Goal: Register for event/course

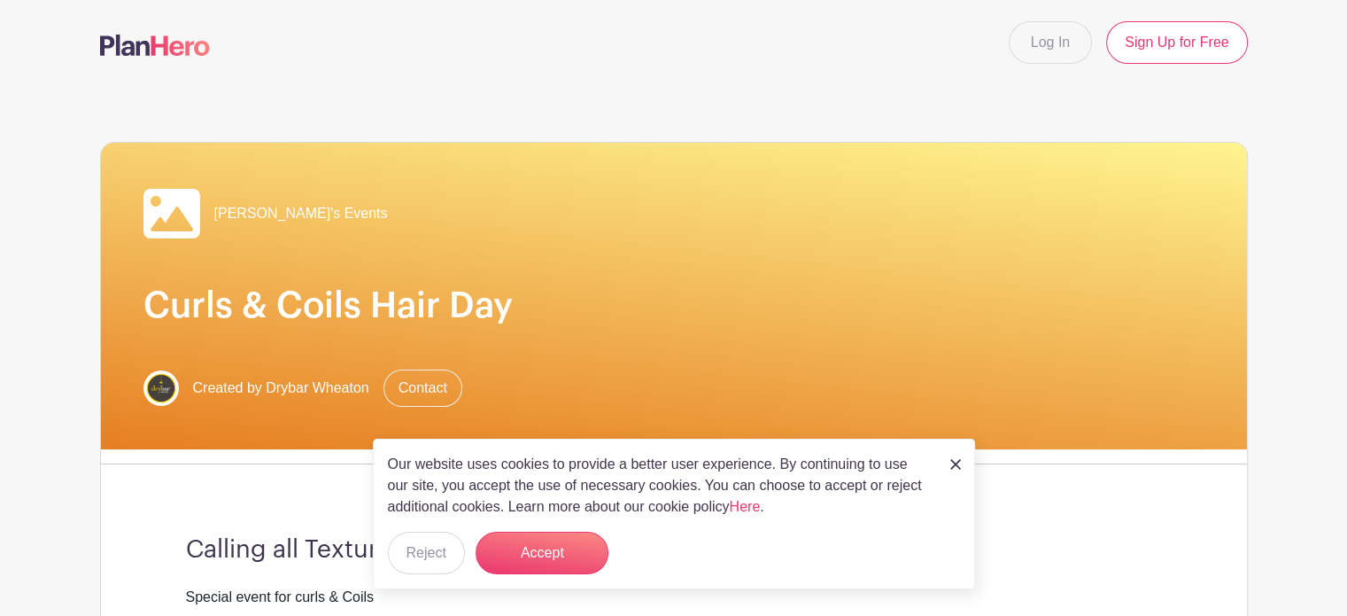
click at [952, 463] on img at bounding box center [955, 464] width 11 height 11
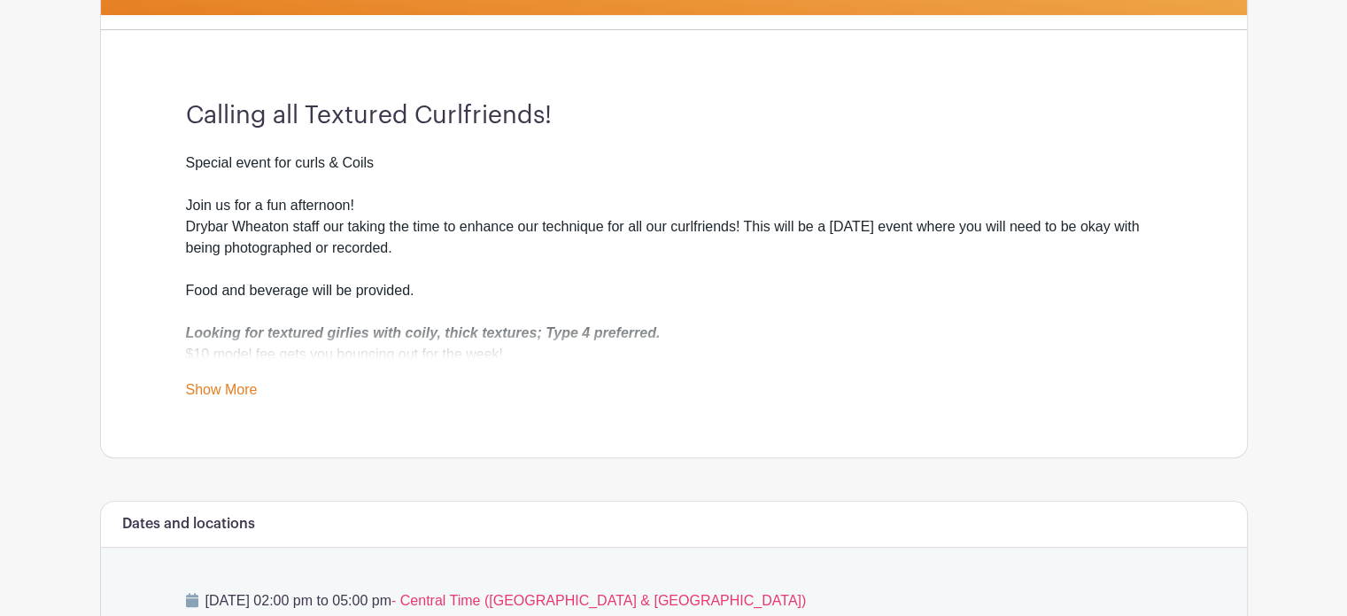
scroll to position [443, 0]
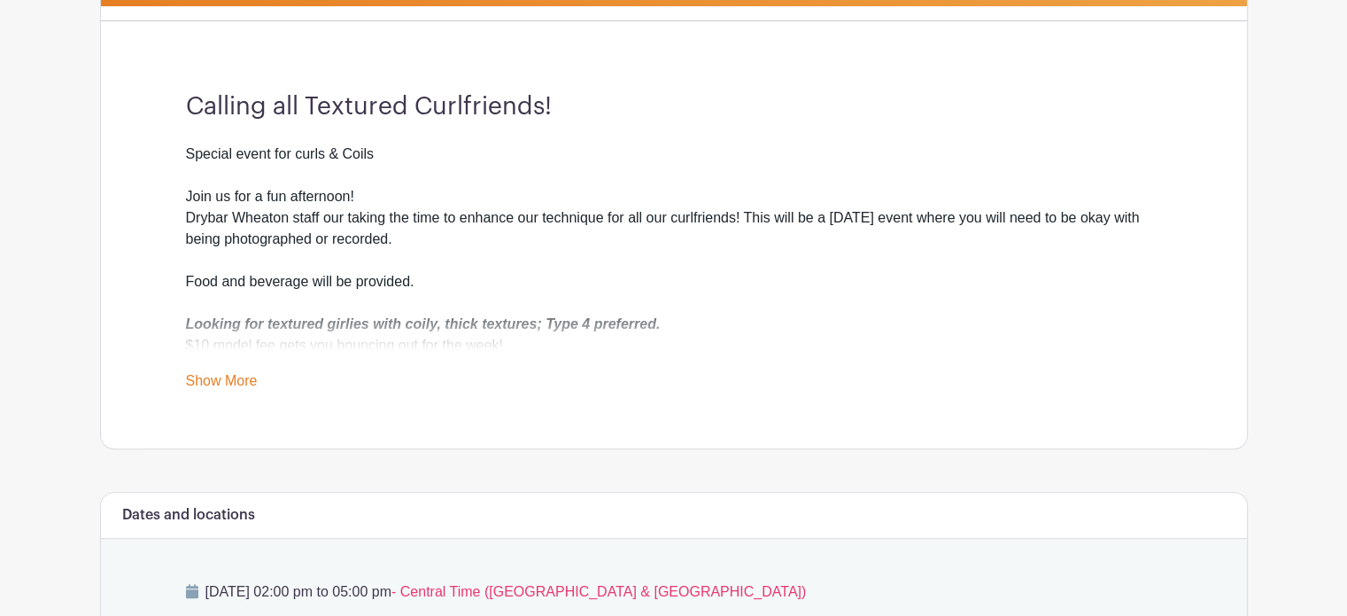
click at [256, 379] on link "Show More" at bounding box center [222, 384] width 72 height 22
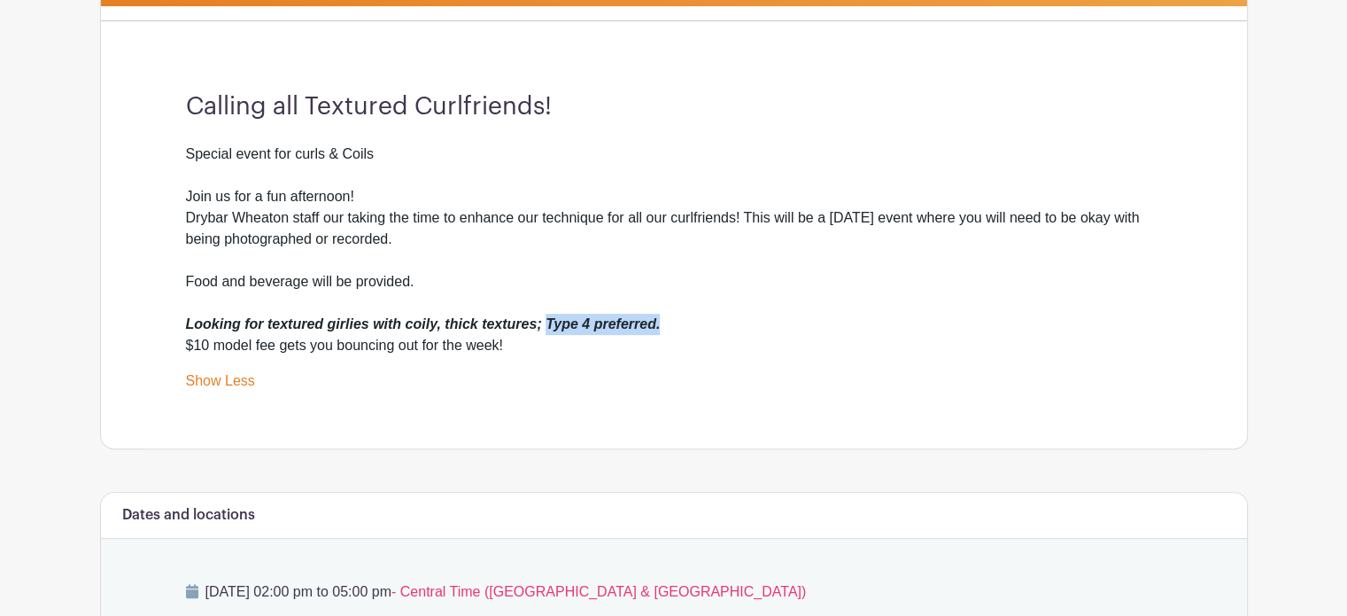
drag, startPoint x: 546, startPoint y: 325, endPoint x: 659, endPoint y: 329, distance: 113.5
click at [659, 329] on em "Looking for textured girlies with coily, thick textures; Type 4 preferred." at bounding box center [423, 323] width 475 height 15
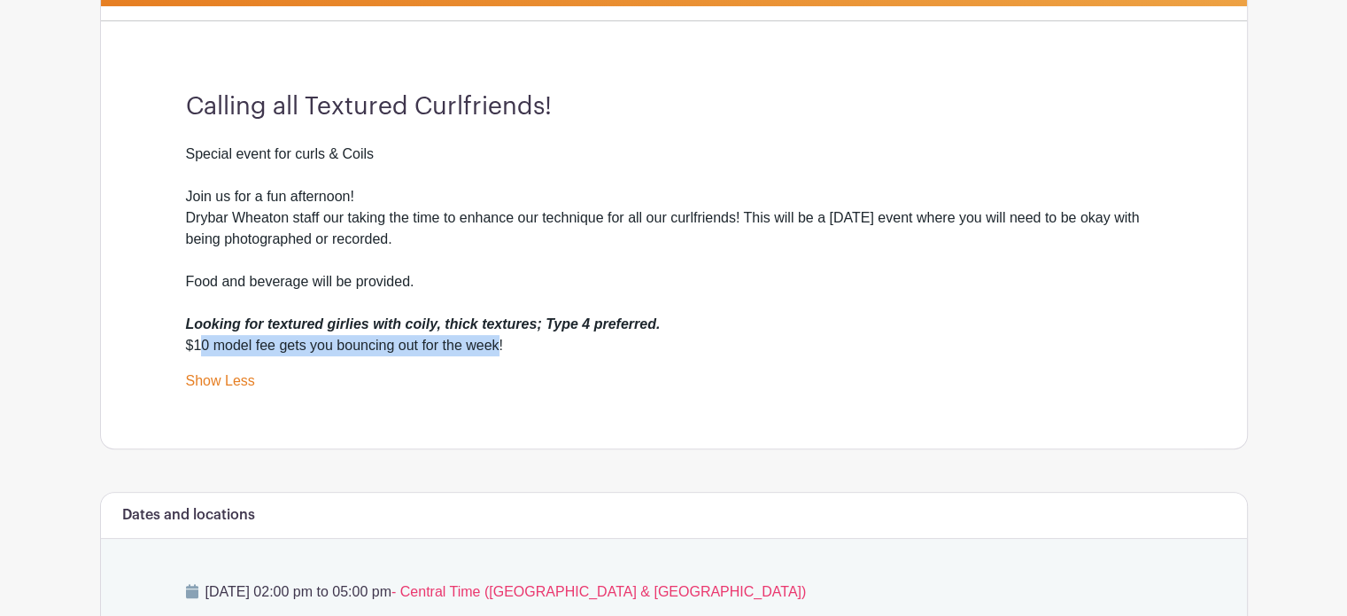
drag, startPoint x: 198, startPoint y: 345, endPoint x: 500, endPoint y: 344, distance: 301.1
click at [500, 344] on div "Special event for curls & Coils Join us for a fun afternoon! Drybar Wheaton sta…" at bounding box center [674, 249] width 976 height 213
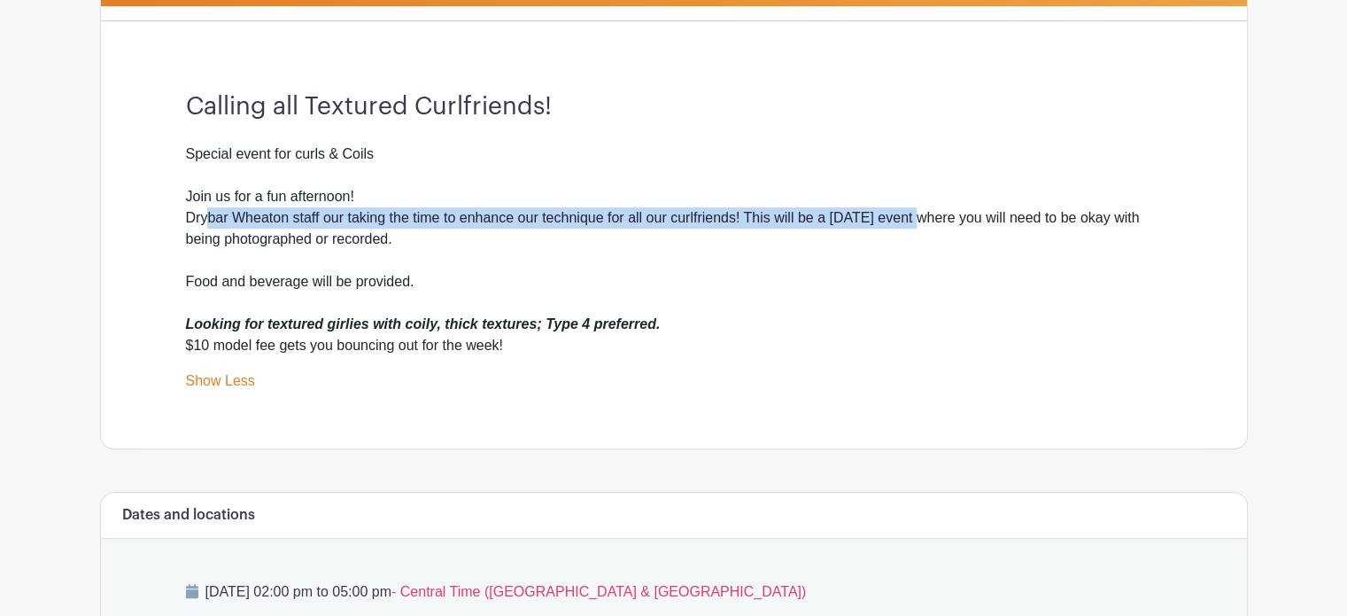
drag, startPoint x: 205, startPoint y: 212, endPoint x: 924, endPoint y: 217, distance: 718.3
click at [924, 217] on div "Special event for curls & Coils Join us for a fun afternoon! Drybar Wheaton sta…" at bounding box center [674, 249] width 976 height 213
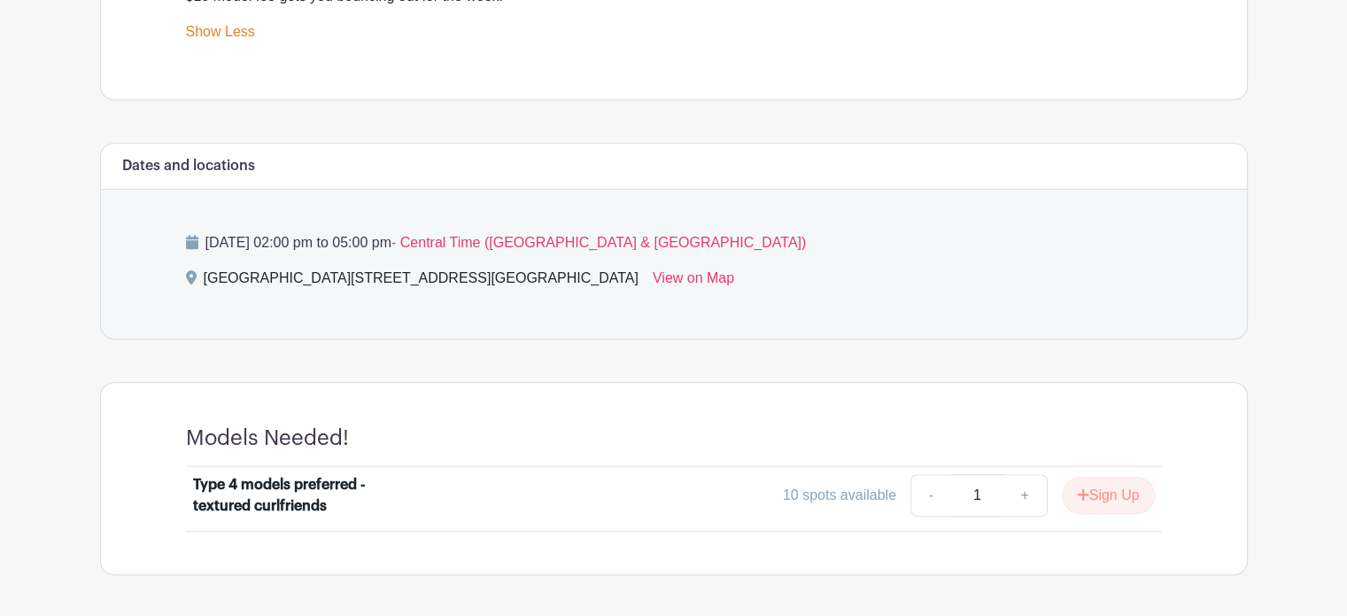
scroll to position [797, 0]
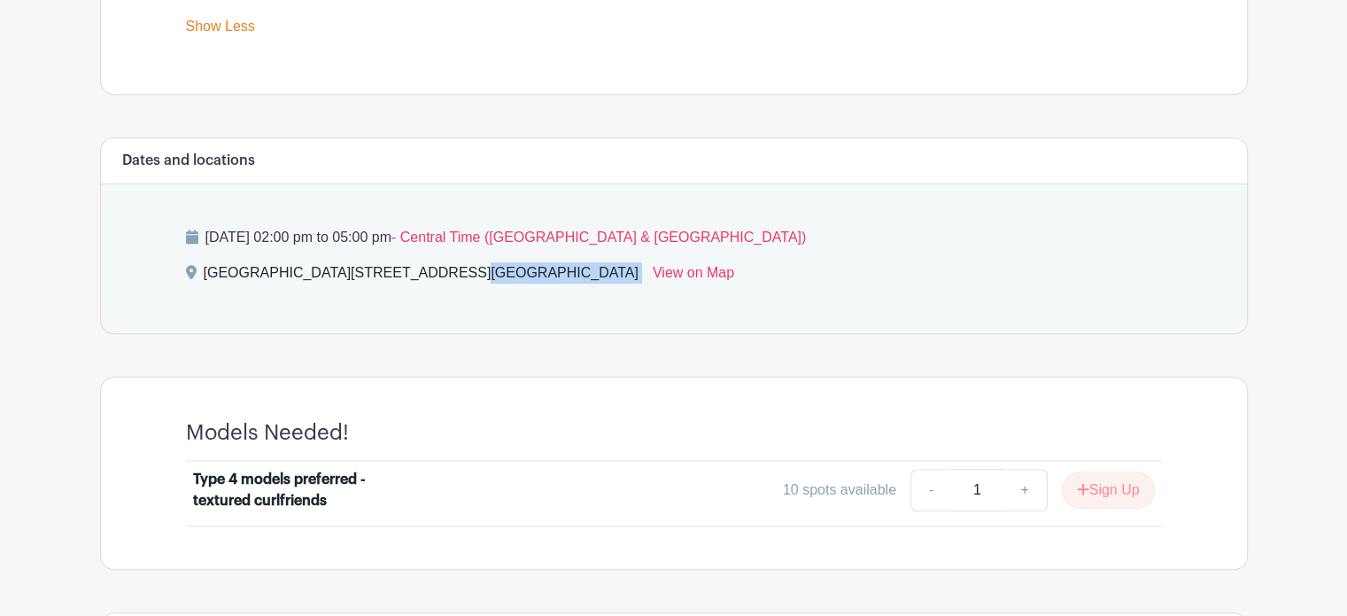
drag, startPoint x: 312, startPoint y: 273, endPoint x: 622, endPoint y: 260, distance: 310.3
click at [622, 260] on div "[DATE] 02:00 pm to 05:00 pm - Central Time ([GEOGRAPHIC_DATA] & [GEOGRAPHIC_DAT…" at bounding box center [673, 258] width 1061 height 149
click at [694, 270] on link "View on Map" at bounding box center [693, 276] width 81 height 28
copy div "[STREET_ADDRESS]"
click at [685, 274] on link "View on Map" at bounding box center [693, 276] width 81 height 28
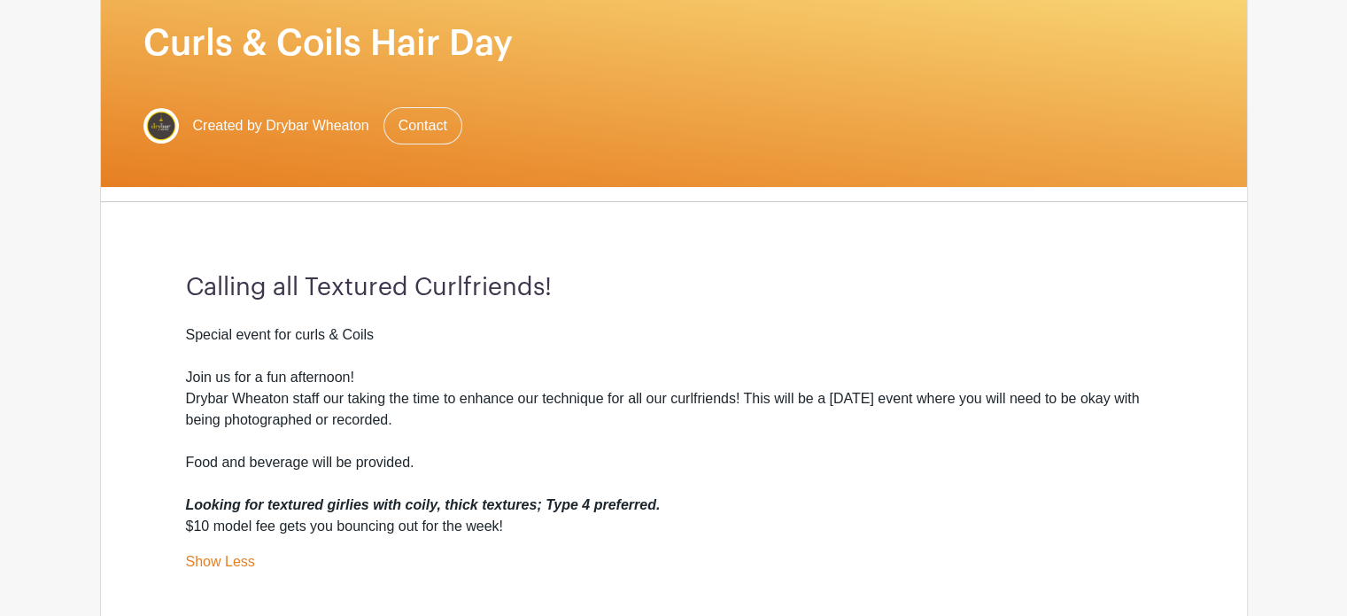
scroll to position [293, 0]
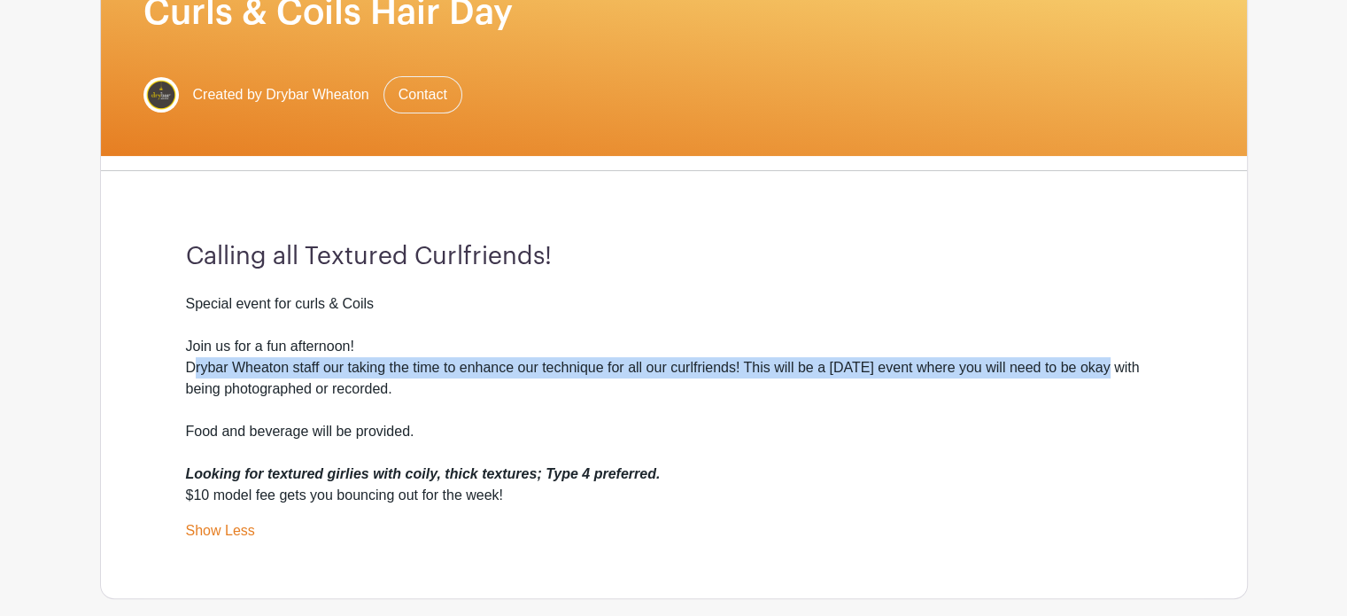
drag, startPoint x: 190, startPoint y: 372, endPoint x: 613, endPoint y: 405, distance: 423.7
click at [1105, 370] on div "Special event for curls & Coils Join us for a fun afternoon! Drybar Wheaton sta…" at bounding box center [674, 399] width 976 height 213
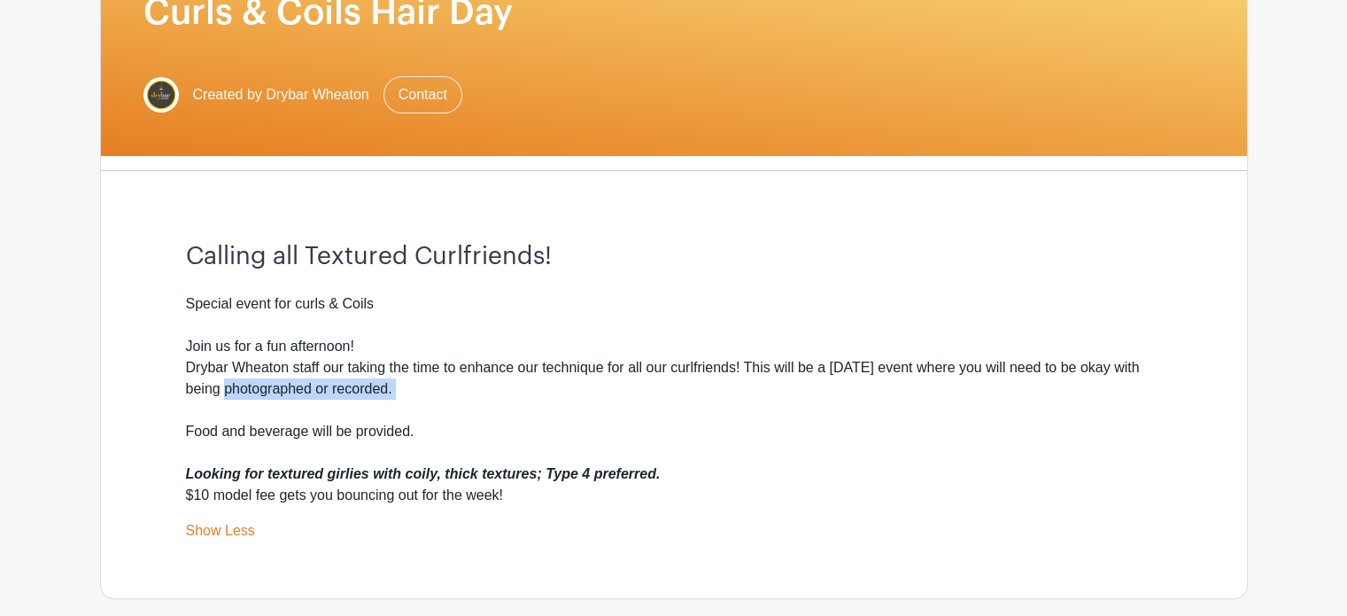
drag, startPoint x: 203, startPoint y: 392, endPoint x: 340, endPoint y: 418, distance: 139.7
click at [340, 418] on div "Special event for curls & Coils Join us for a fun afternoon! Drybar Wheaton sta…" at bounding box center [674, 399] width 976 height 213
drag, startPoint x: 212, startPoint y: 427, endPoint x: 368, endPoint y: 431, distance: 156.8
click at [368, 431] on div "Special event for curls & Coils Join us for a fun afternoon! Drybar Wheaton sta…" at bounding box center [674, 399] width 976 height 213
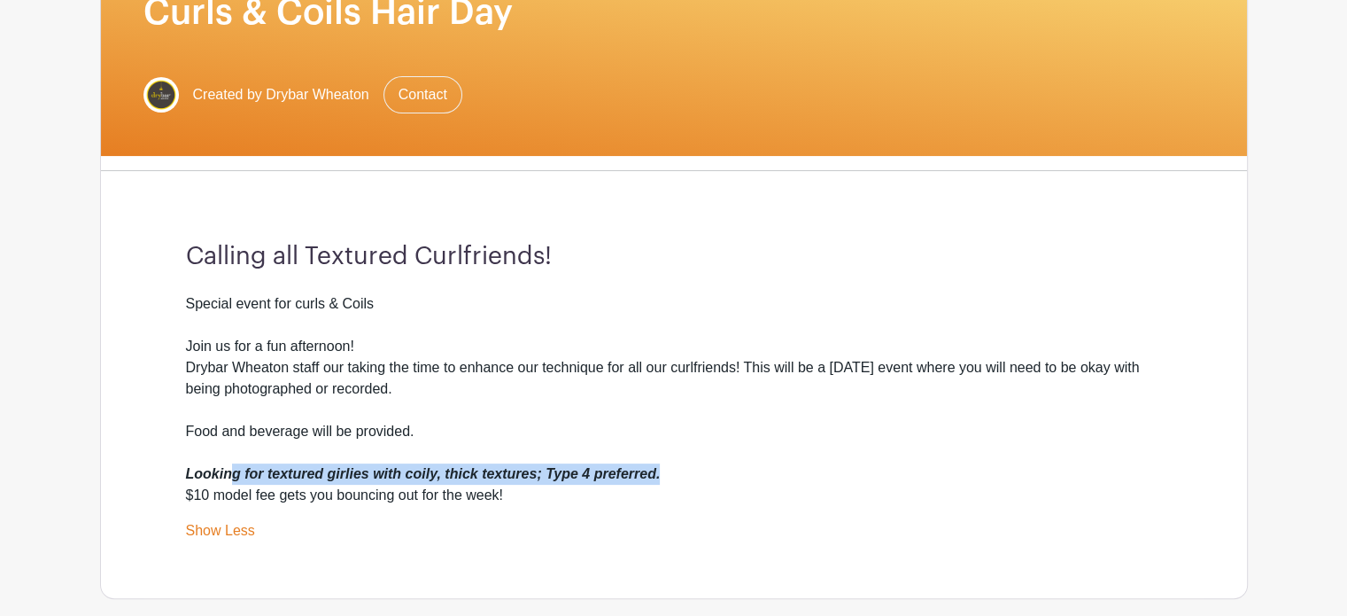
drag, startPoint x: 227, startPoint y: 465, endPoint x: 664, endPoint y: 472, distance: 437.6
click at [664, 472] on div "Special event for curls & Coils Join us for a fun afternoon! Drybar Wheaton sta…" at bounding box center [674, 399] width 976 height 213
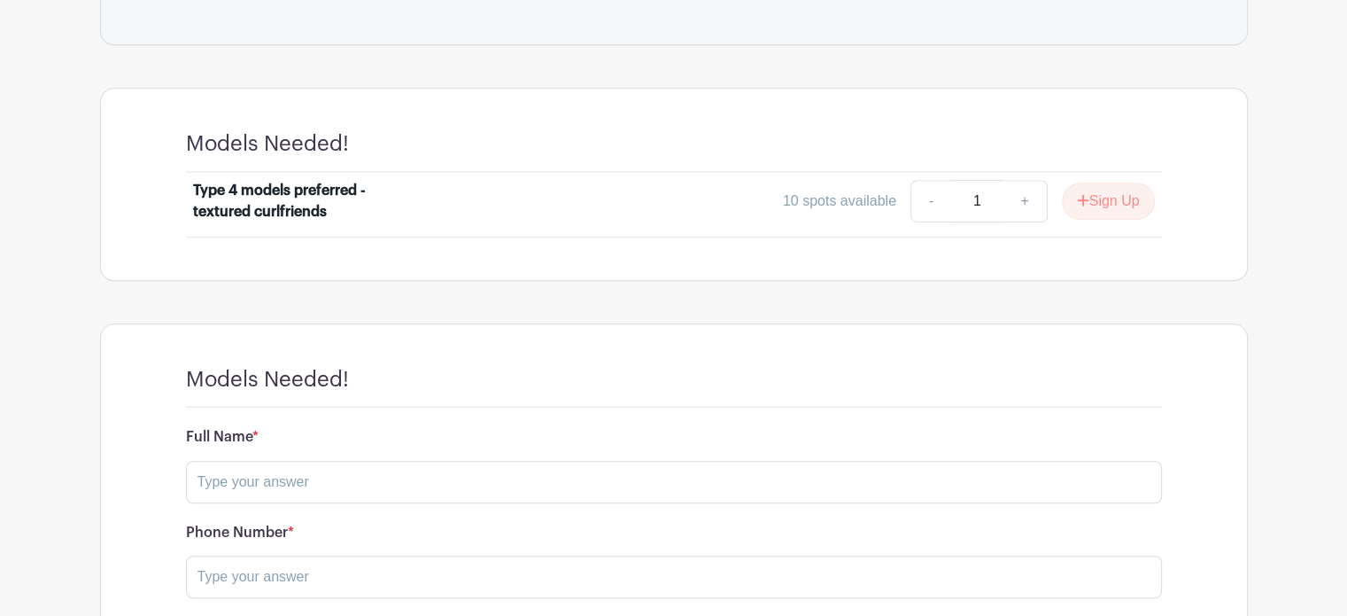
scroll to position [1090, 0]
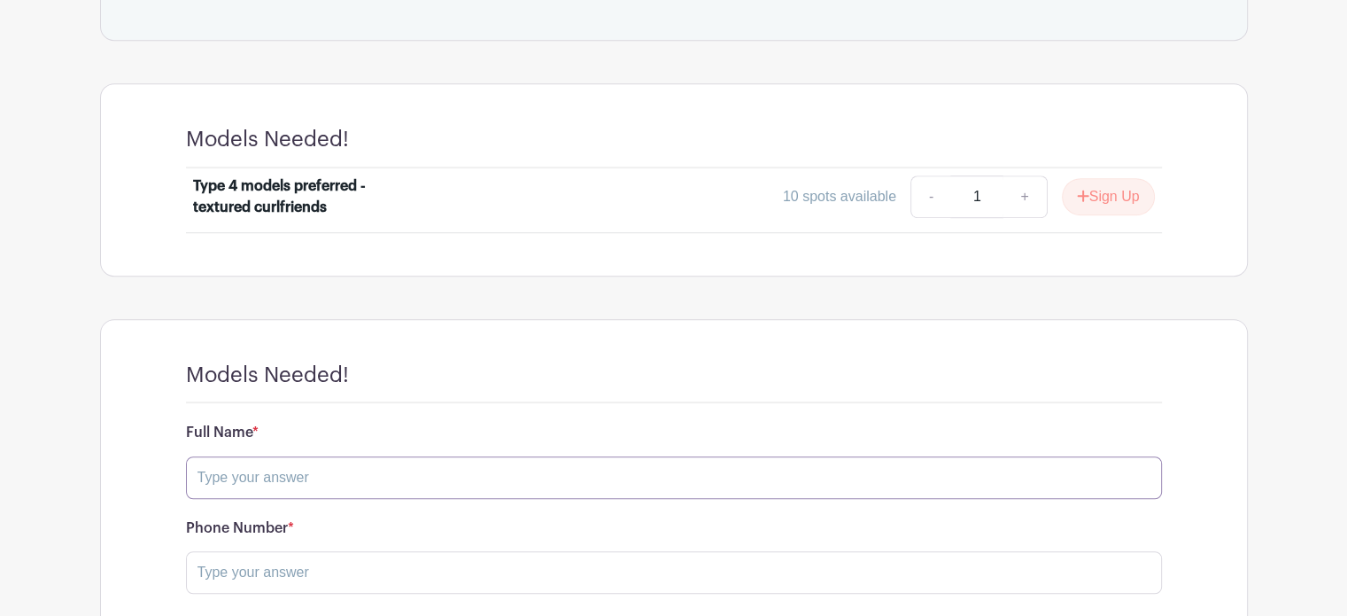
click at [318, 481] on input "text" at bounding box center [674, 477] width 976 height 43
type input "[PERSON_NAME]"
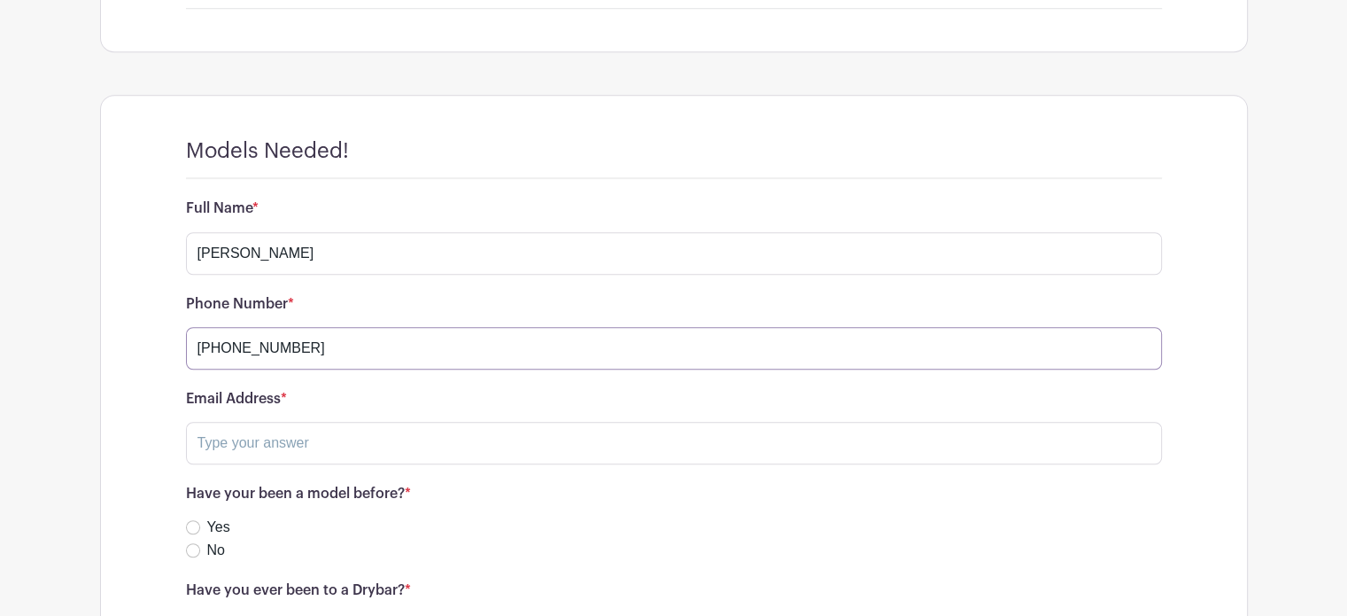
scroll to position [1356, 0]
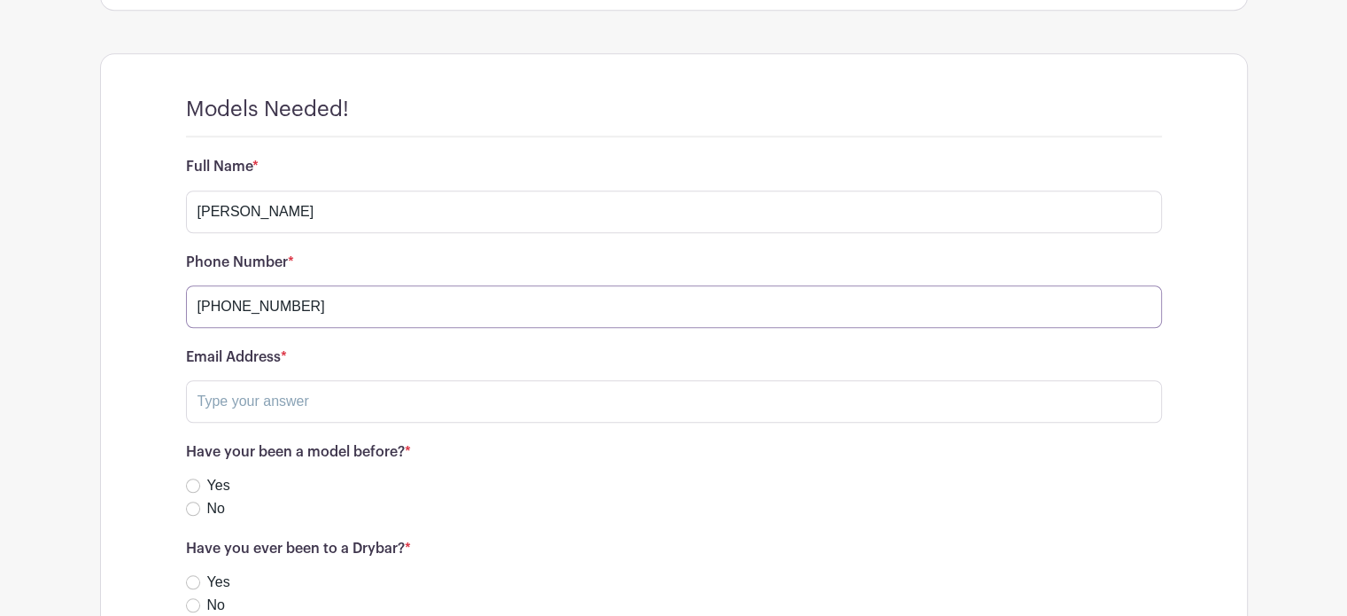
type input "[PHONE_NUMBER]"
click at [280, 389] on input "text" at bounding box center [674, 401] width 976 height 43
type input "[EMAIL_ADDRESS][DOMAIN_NAME]"
click at [187, 513] on div "No" at bounding box center [674, 508] width 976 height 21
click at [191, 501] on input "No" at bounding box center [193, 508] width 14 height 14
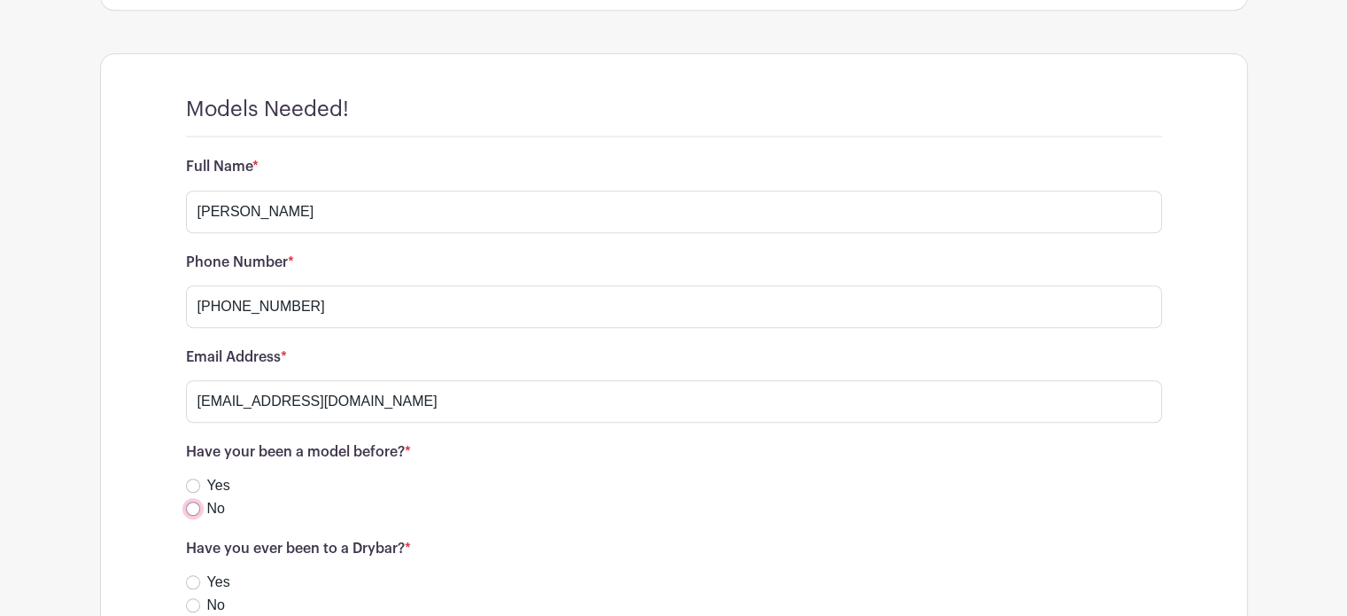
radio input "true"
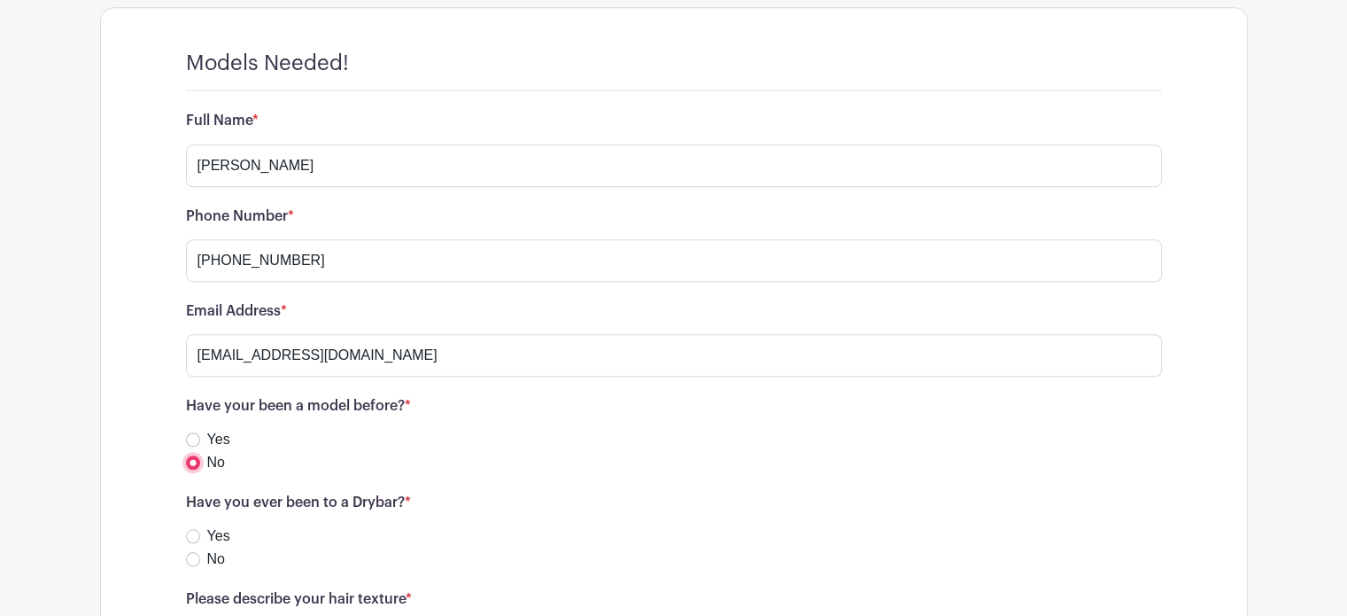
scroll to position [1445, 0]
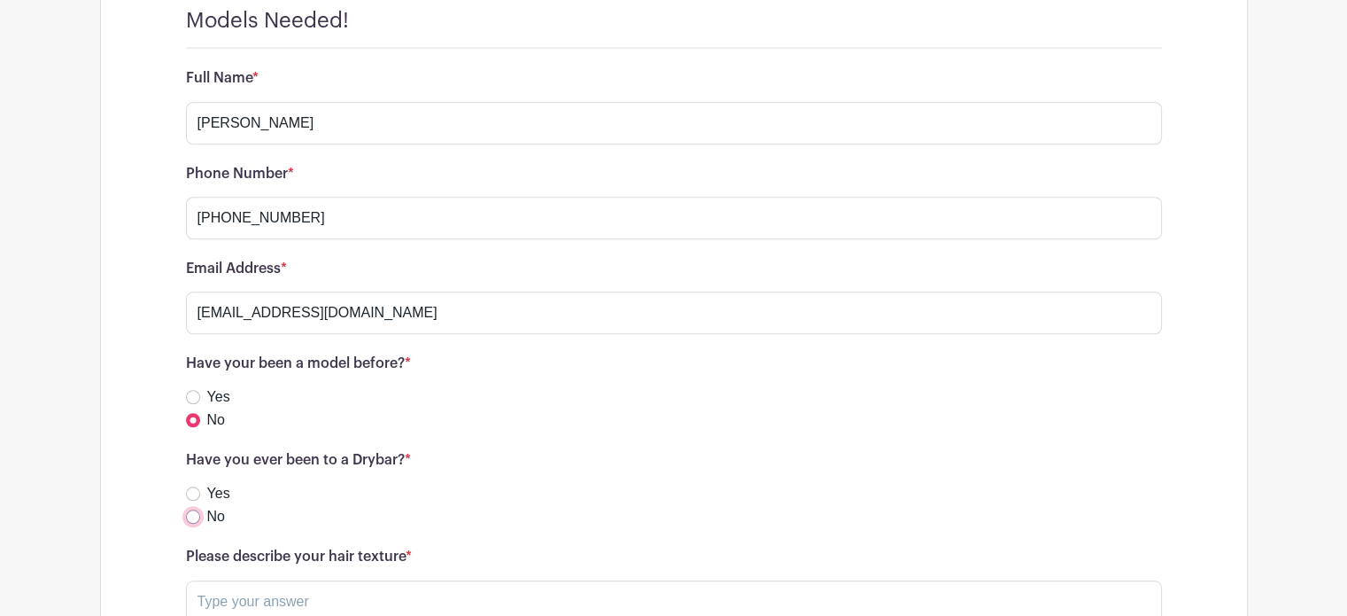
click at [193, 509] on input "No" at bounding box center [193, 516] width 14 height 14
radio input "true"
click at [220, 601] on input "text" at bounding box center [674, 601] width 976 height 43
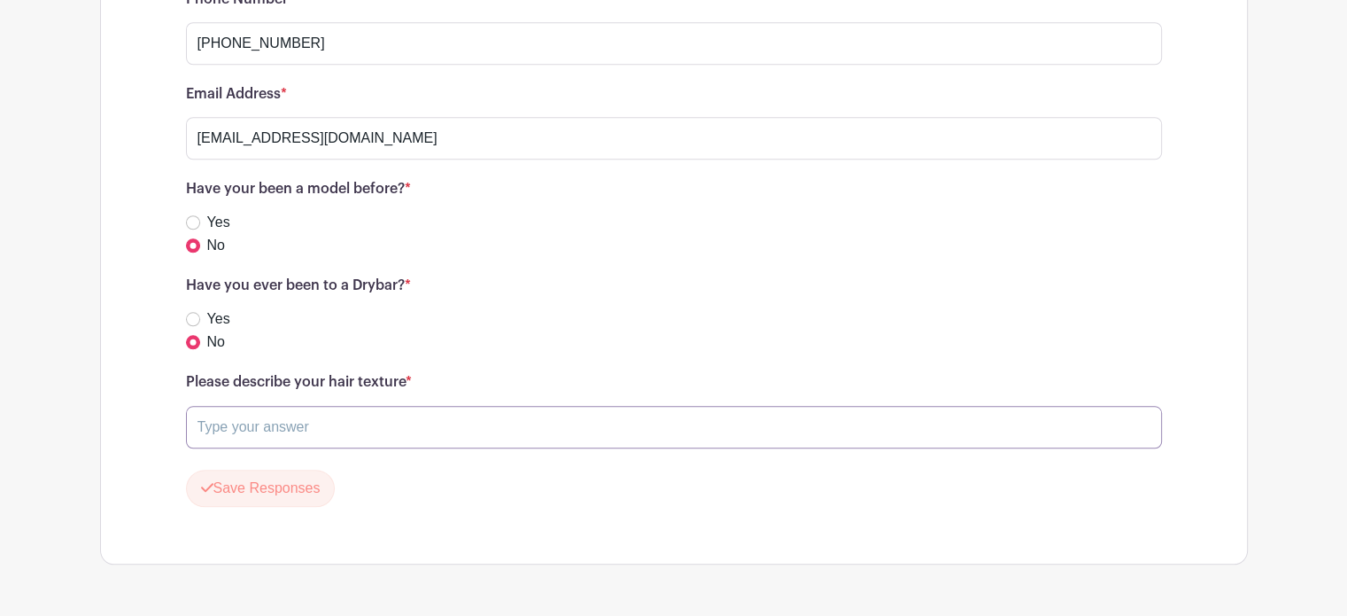
scroll to position [1622, 0]
paste input "textured hair"
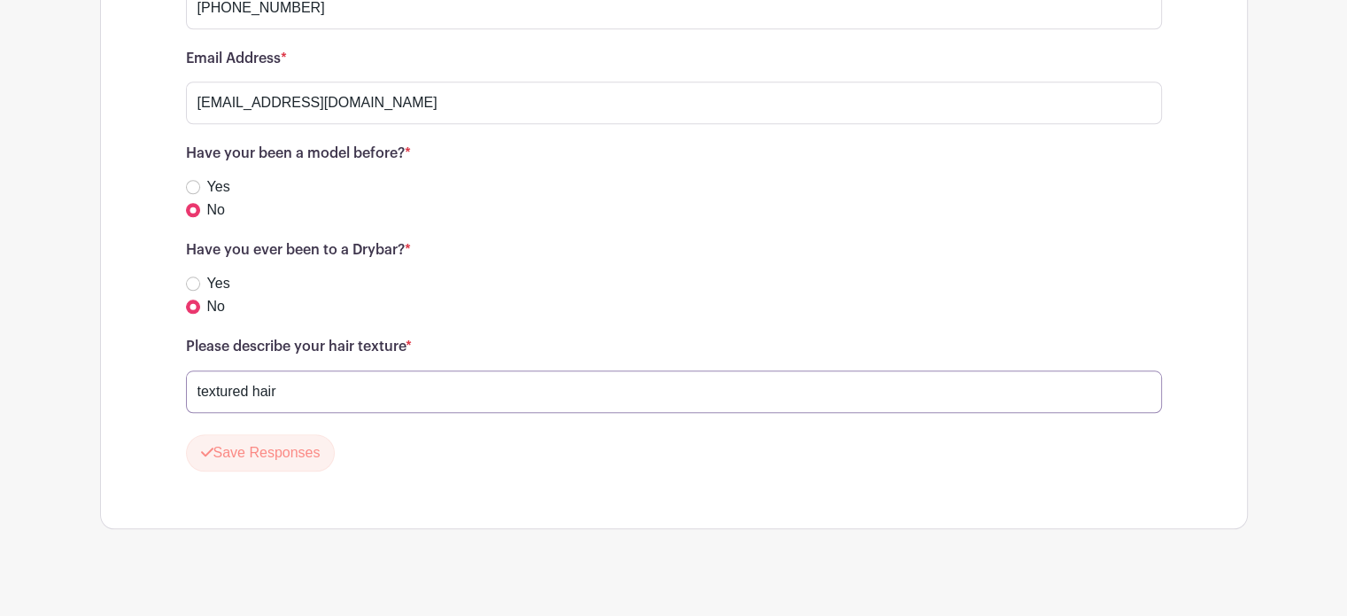
scroll to position [1672, 0]
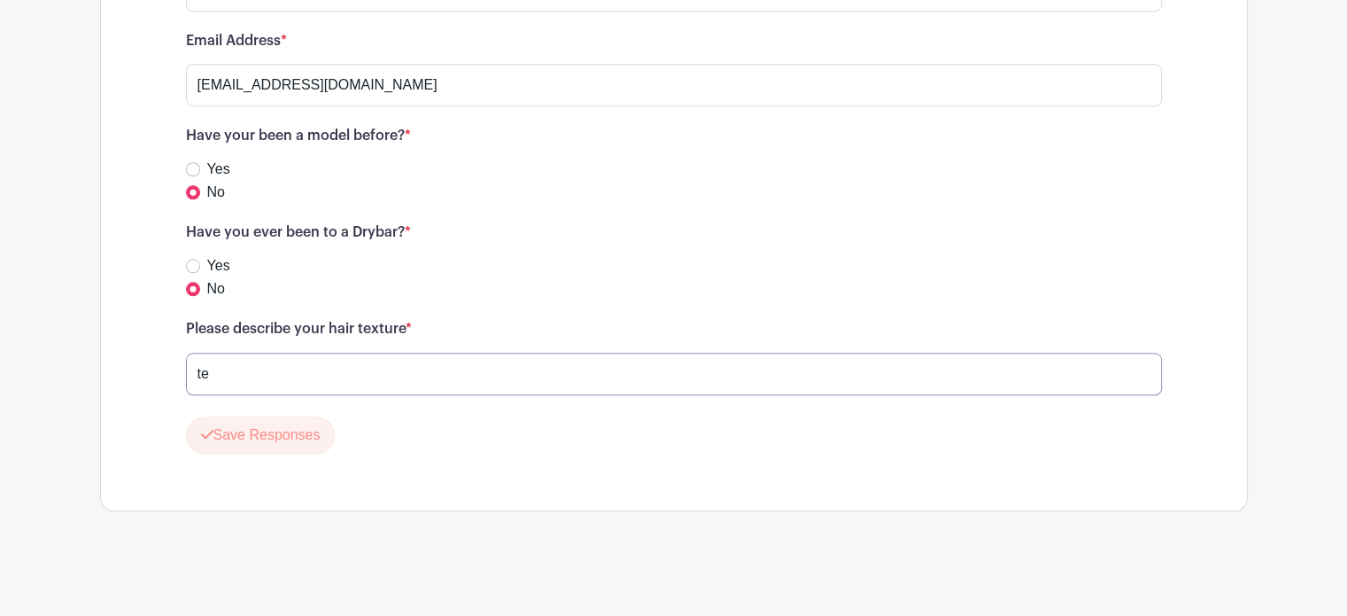
type input "t"
click at [202, 375] on input "Texture hair with curls." at bounding box center [674, 374] width 976 height 43
click at [404, 369] on input "Thick, texture hair with curls." at bounding box center [674, 374] width 976 height 43
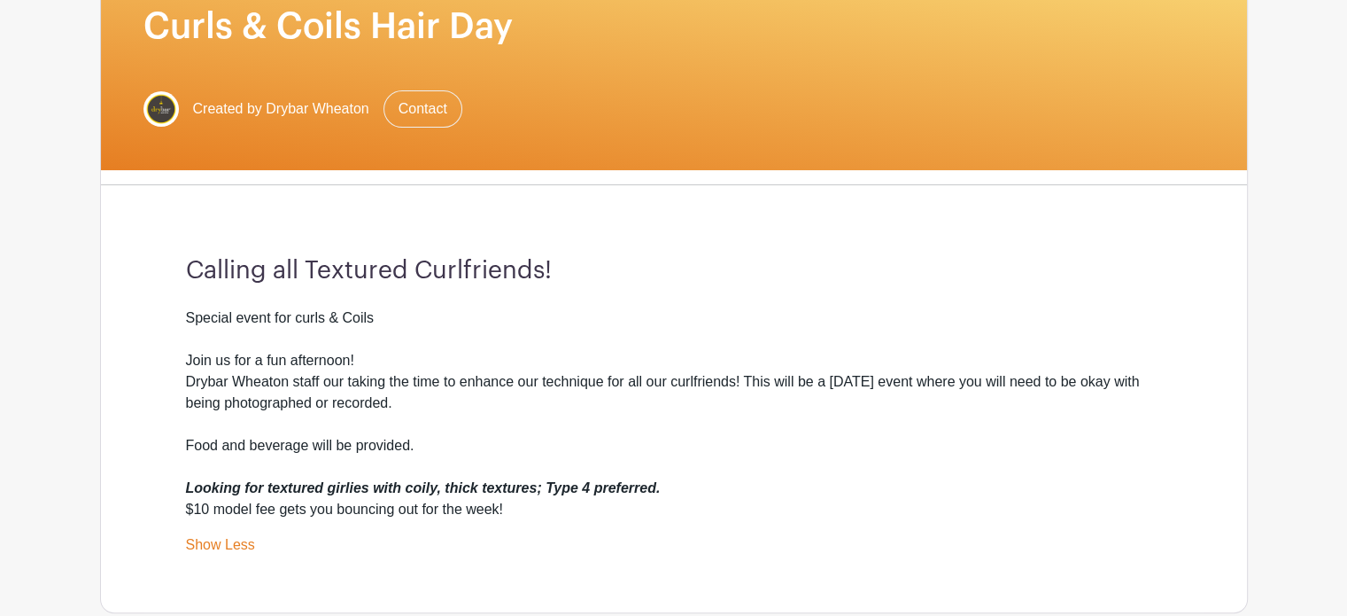
scroll to position [255, 0]
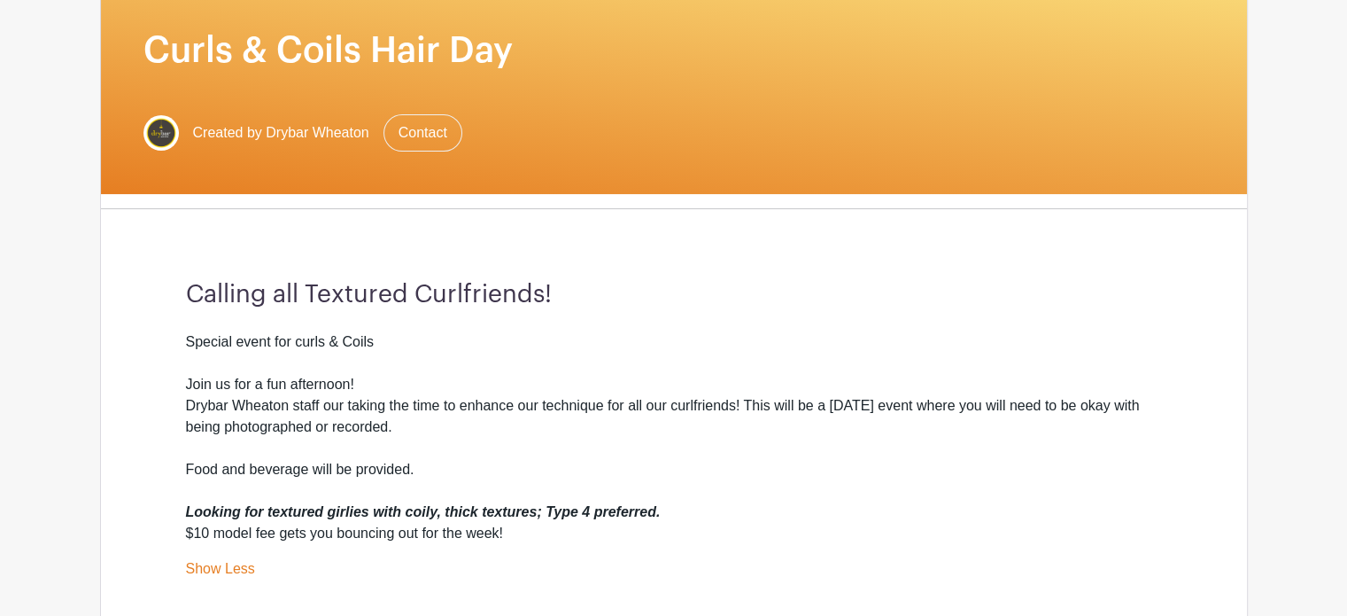
type input "Thick, texture hair with curls."
